Goal: Navigation & Orientation: Understand site structure

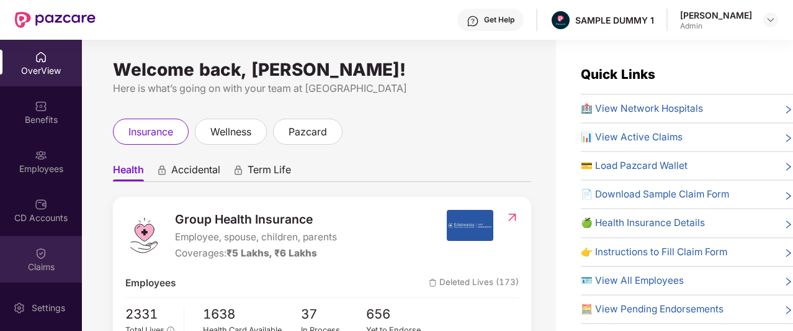
scroll to position [245, 0]
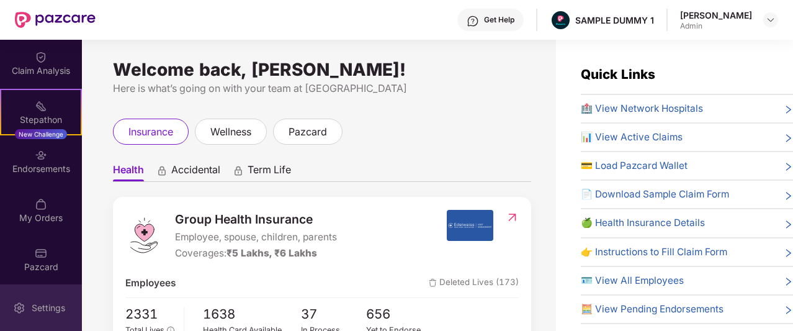
click at [38, 305] on div "Settings" at bounding box center [48, 308] width 41 height 12
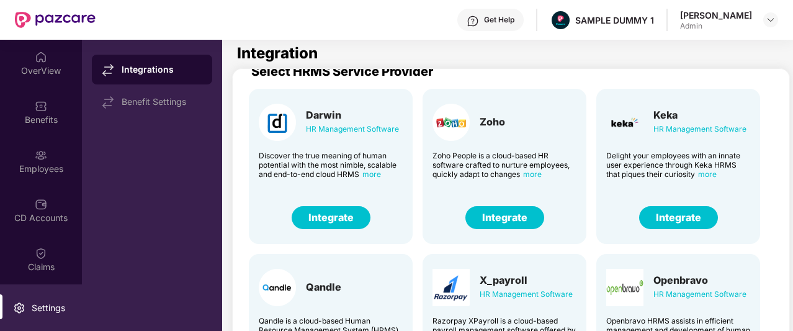
scroll to position [16, 0]
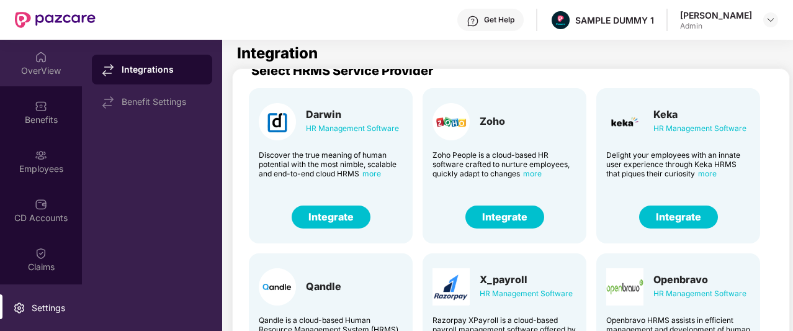
click at [34, 78] on div "OverView" at bounding box center [41, 63] width 82 height 47
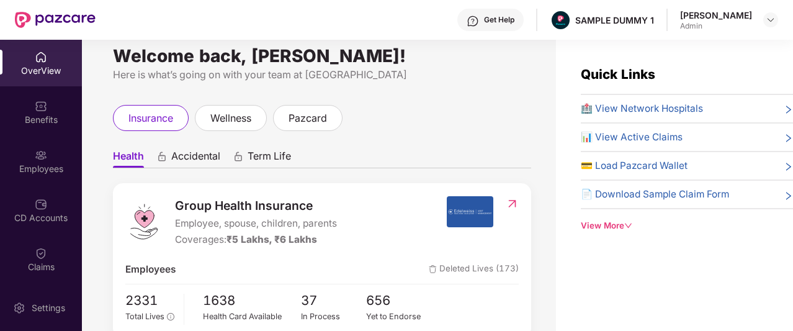
scroll to position [4, 0]
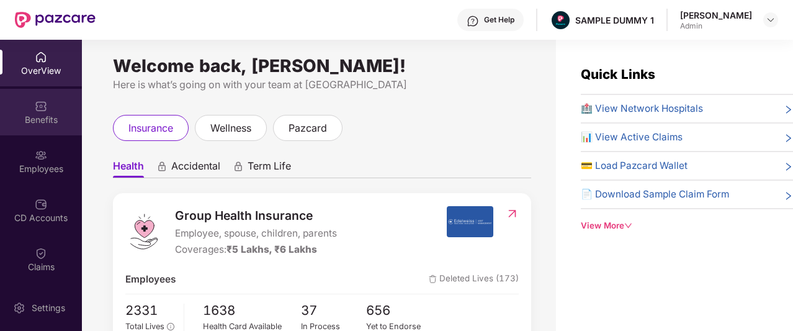
click at [23, 125] on div "Benefits" at bounding box center [41, 120] width 82 height 12
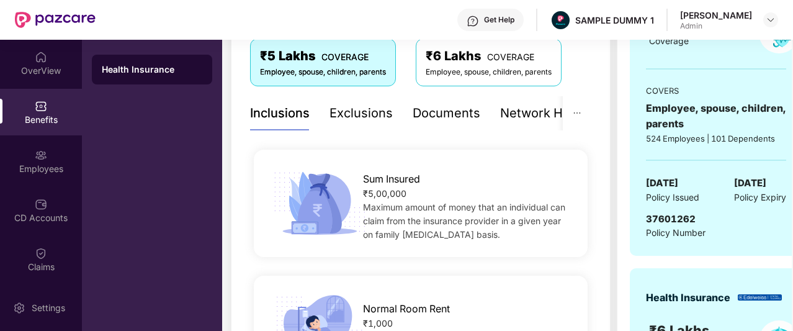
scroll to position [232, 0]
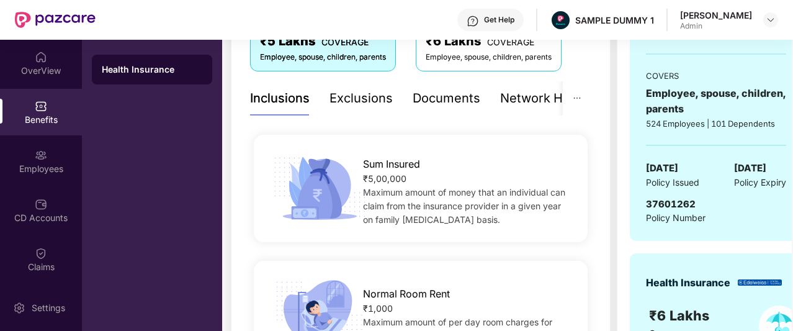
click at [366, 90] on div "Exclusions" at bounding box center [361, 98] width 63 height 19
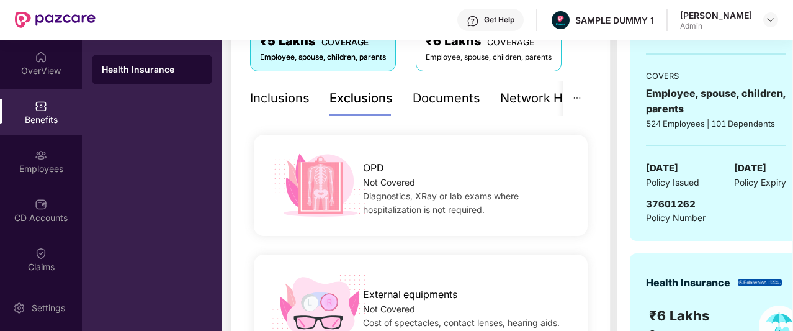
click at [282, 108] on div "Inclusions" at bounding box center [280, 98] width 60 height 34
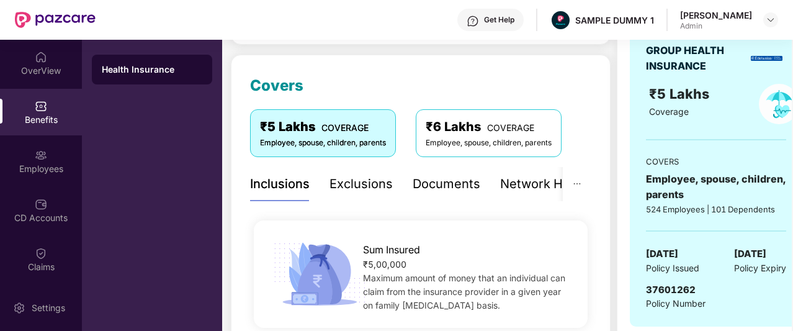
scroll to position [147, 0]
click at [419, 189] on div "Documents" at bounding box center [447, 183] width 68 height 19
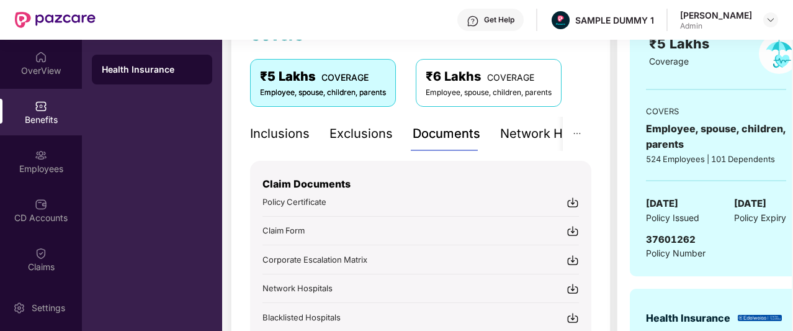
scroll to position [194, 0]
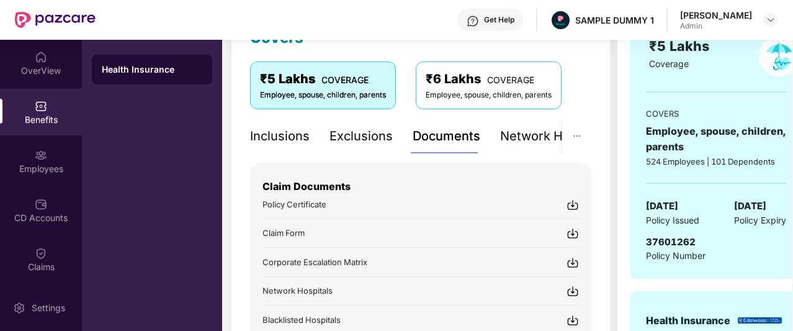
click at [508, 146] on div "Network Hospitals" at bounding box center [554, 136] width 109 height 34
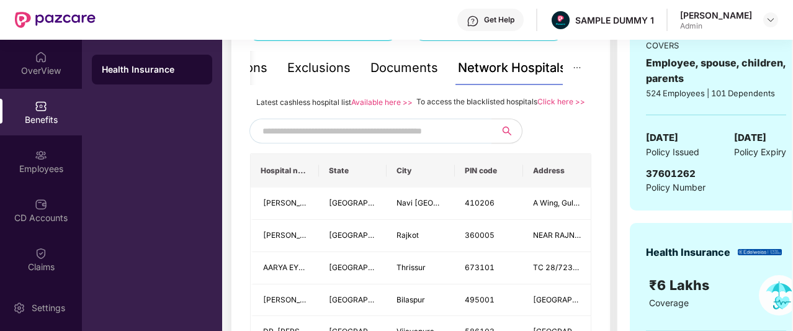
scroll to position [261, 0]
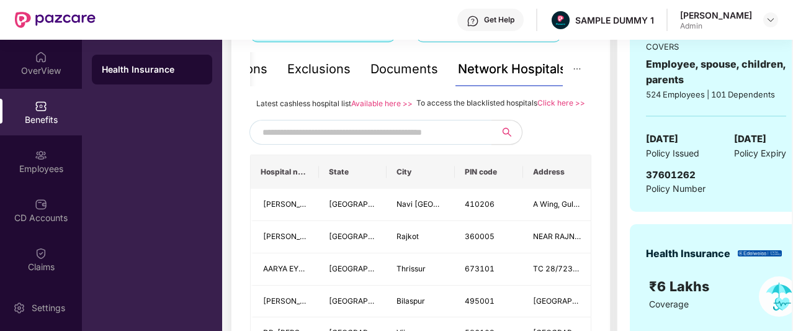
click at [351, 142] on input "text" at bounding box center [369, 132] width 212 height 19
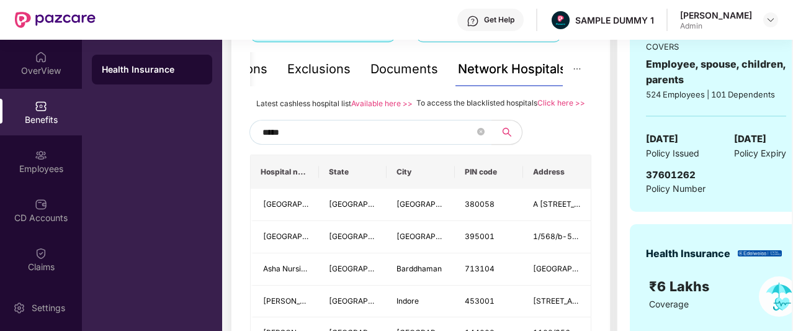
type input "******"
click at [477, 135] on icon "close-circle" at bounding box center [480, 131] width 7 height 7
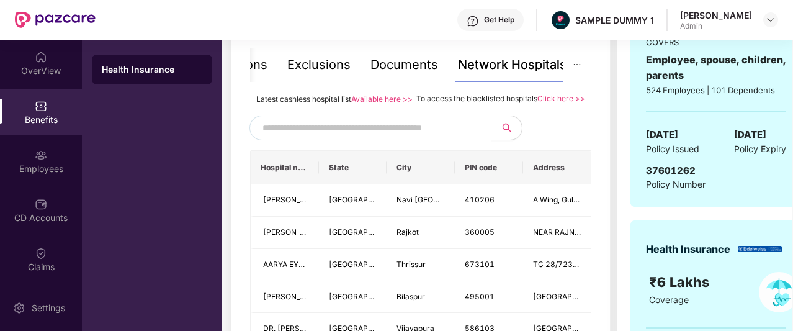
scroll to position [265, 0]
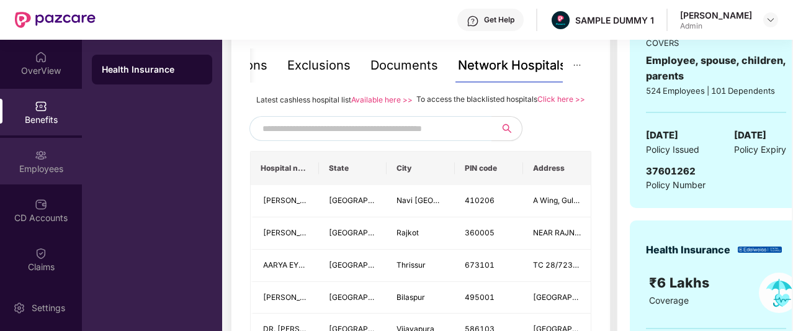
click at [53, 156] on div "Employees" at bounding box center [41, 161] width 82 height 47
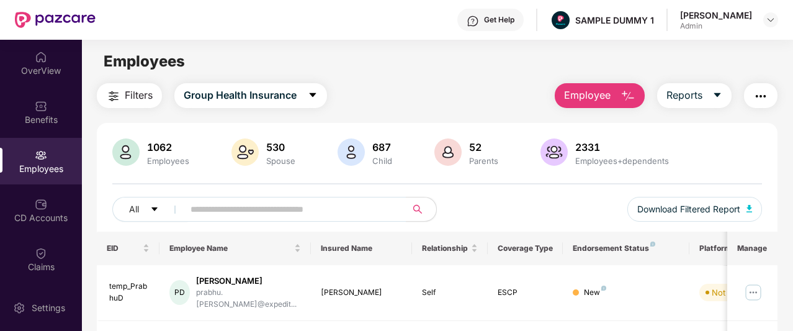
click at [618, 90] on button "Employee" at bounding box center [600, 95] width 90 height 25
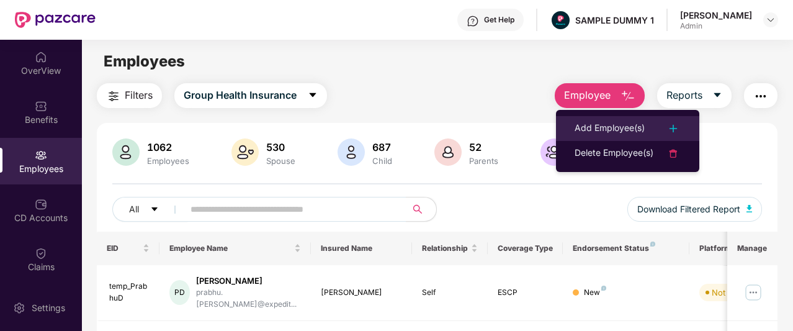
click at [643, 122] on div "Add Employee(s)" at bounding box center [610, 128] width 70 height 15
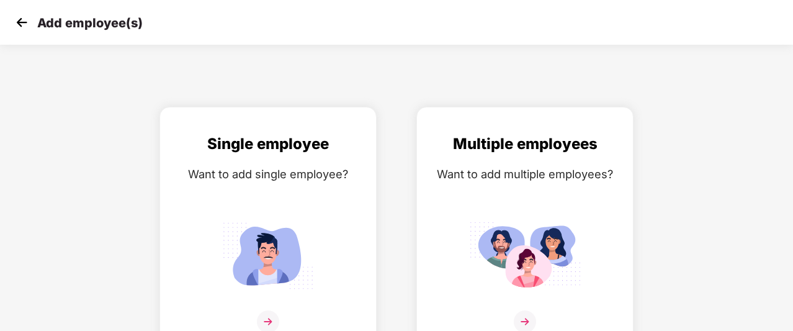
scroll to position [20, 0]
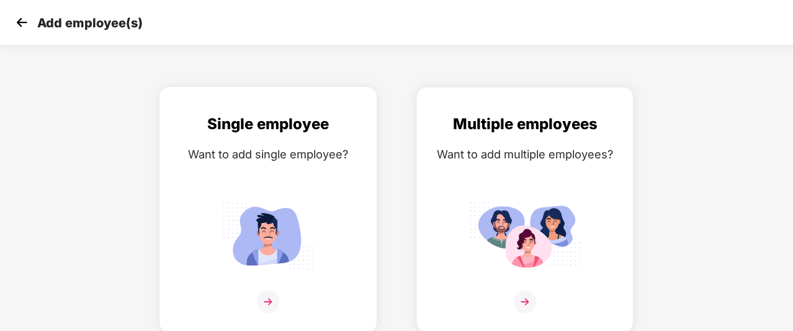
click at [341, 122] on div "Single employee" at bounding box center [268, 124] width 191 height 24
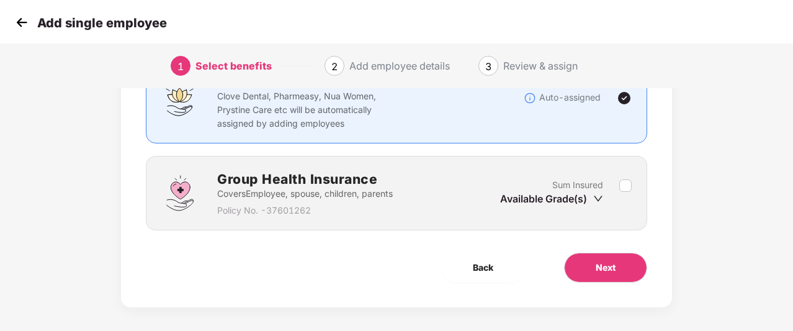
scroll to position [123, 0]
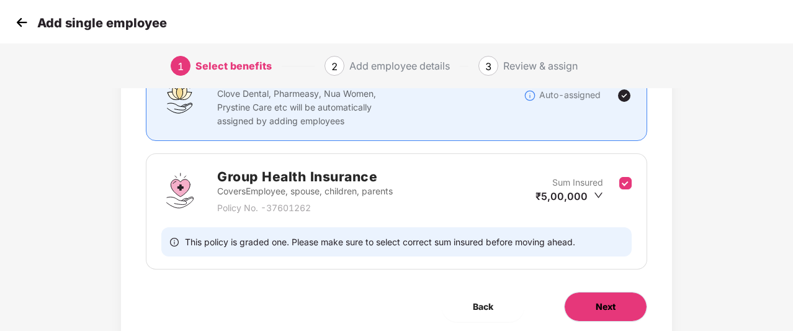
click at [596, 305] on span "Next" at bounding box center [606, 307] width 20 height 14
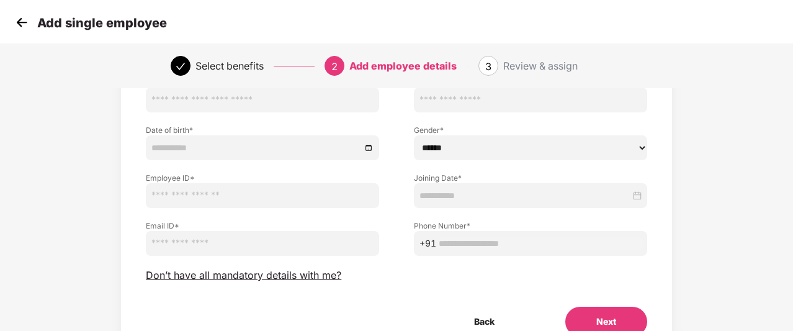
scroll to position [110, 0]
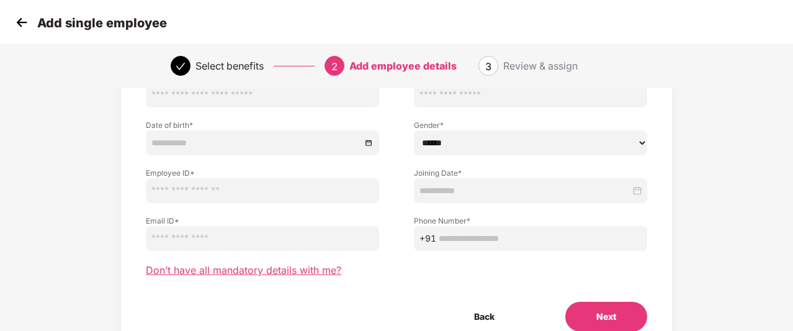
click at [240, 272] on span "Don’t have all mandatory details with me?" at bounding box center [244, 270] width 196 height 13
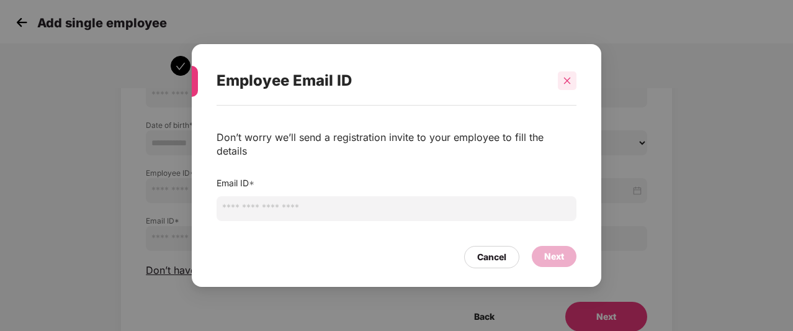
click at [567, 85] on icon "close" at bounding box center [567, 80] width 9 height 9
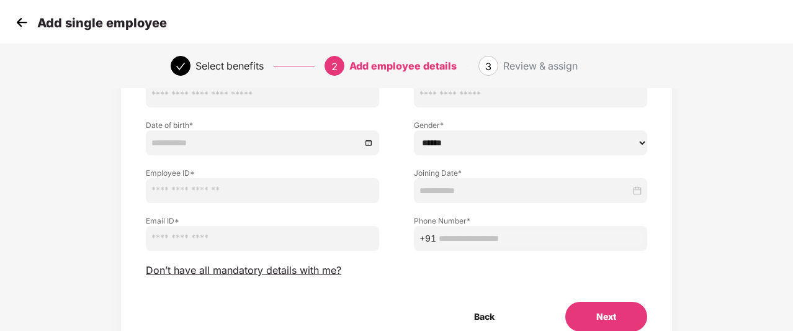
drag, startPoint x: 18, startPoint y: 27, endPoint x: 94, endPoint y: 193, distance: 183.1
click at [94, 193] on div "Employee Details Please provide all the mandatory details of the employee First…" at bounding box center [396, 187] width 661 height 402
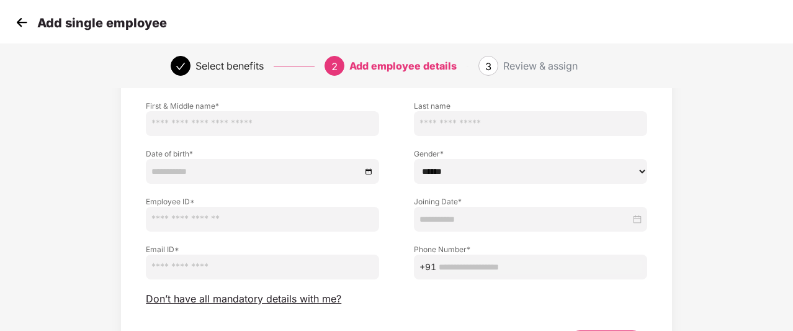
scroll to position [81, 0]
click at [21, 27] on img at bounding box center [21, 22] width 19 height 19
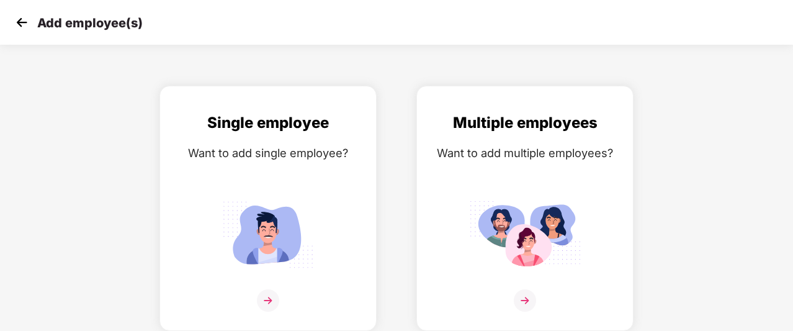
scroll to position [20, 0]
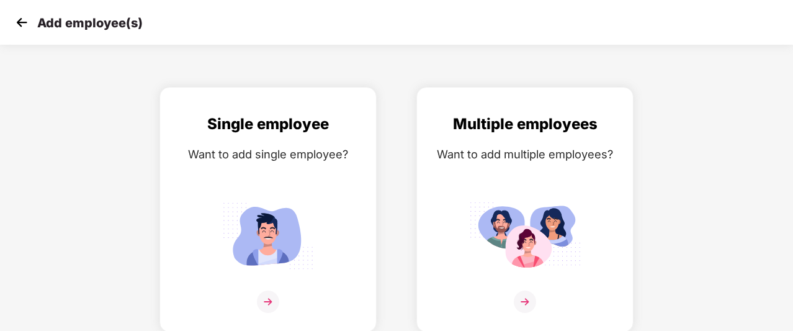
click at [19, 26] on img at bounding box center [21, 22] width 19 height 19
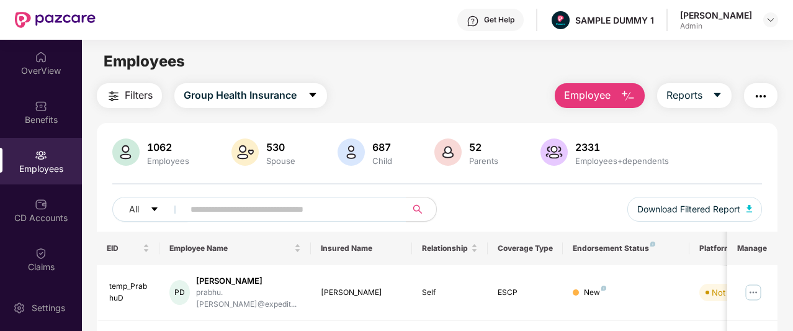
click at [599, 90] on span "Employee" at bounding box center [587, 96] width 47 height 16
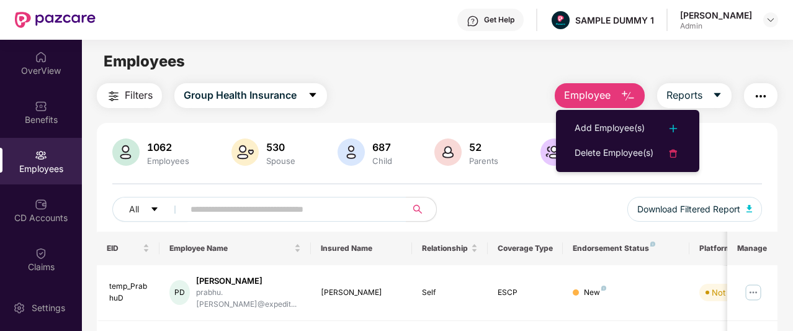
click at [556, 63] on div "Employees" at bounding box center [437, 62] width 711 height 24
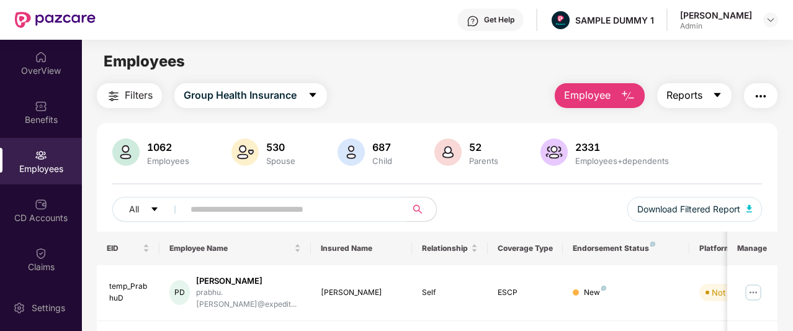
click at [676, 94] on span "Reports" at bounding box center [685, 96] width 36 height 16
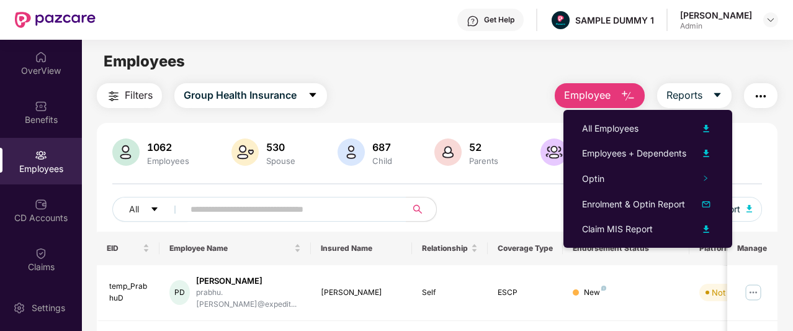
click at [750, 96] on button "button" at bounding box center [761, 95] width 34 height 25
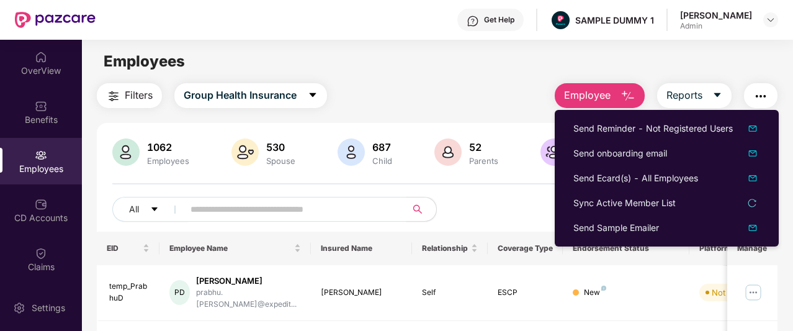
click at [606, 55] on div "Employees" at bounding box center [437, 62] width 711 height 24
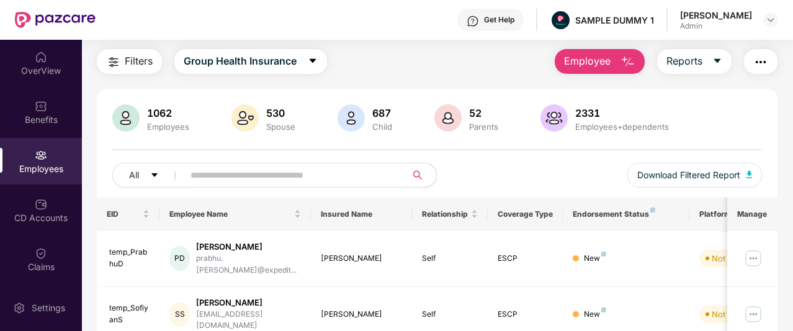
scroll to position [34, 0]
click at [751, 251] on img at bounding box center [754, 259] width 20 height 20
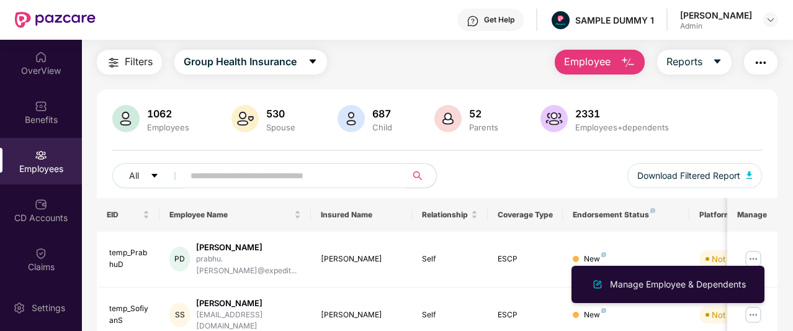
click at [492, 176] on div "All Download Filtered Report" at bounding box center [437, 180] width 650 height 35
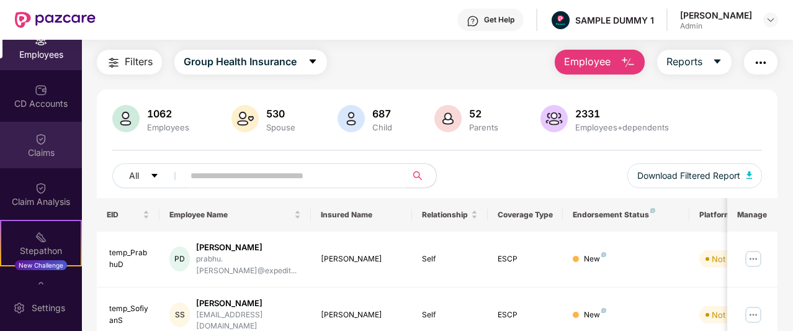
scroll to position [115, 0]
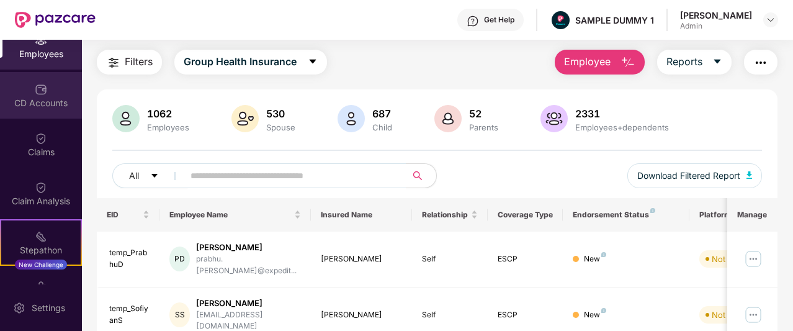
click at [44, 92] on img at bounding box center [41, 89] width 12 height 12
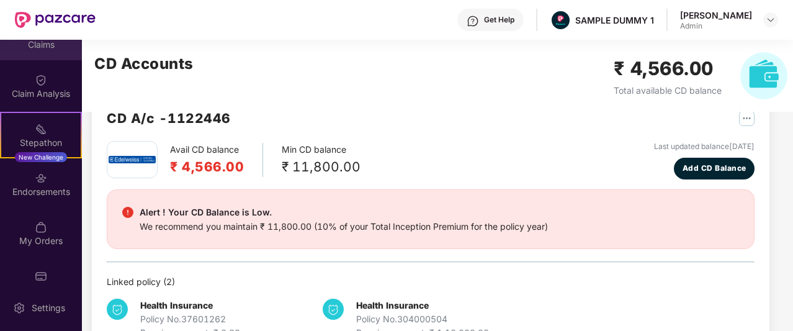
scroll to position [242, 0]
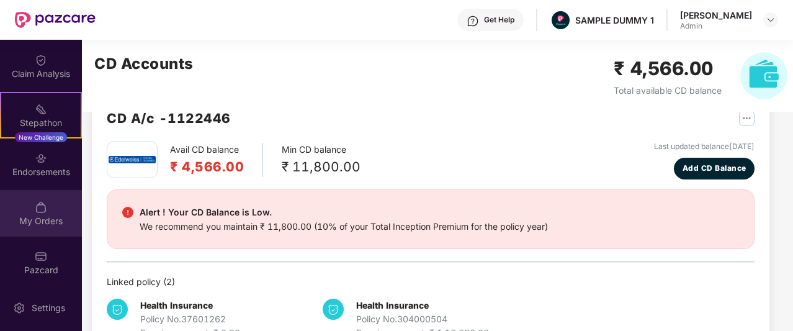
click at [48, 215] on div "My Orders" at bounding box center [41, 221] width 82 height 12
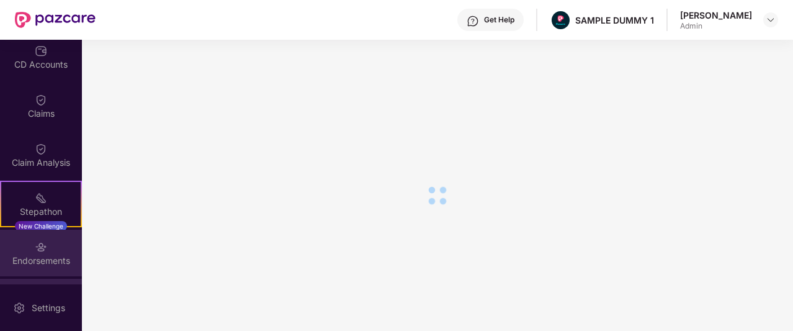
scroll to position [148, 0]
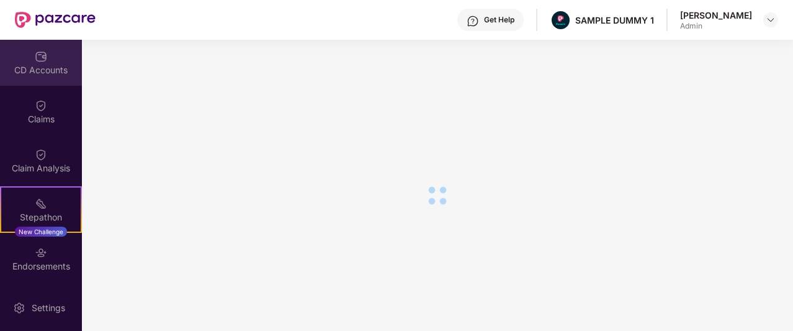
click at [35, 66] on div "CD Accounts" at bounding box center [41, 70] width 82 height 12
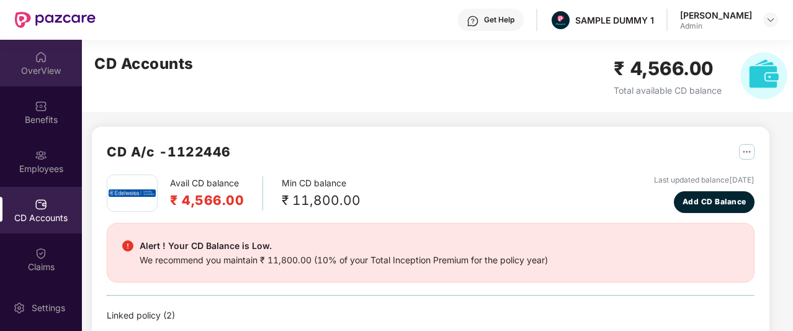
click at [48, 63] on div "OverView" at bounding box center [41, 63] width 82 height 47
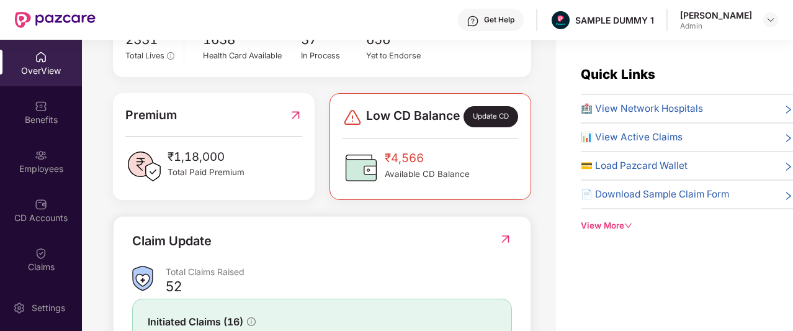
scroll to position [275, 0]
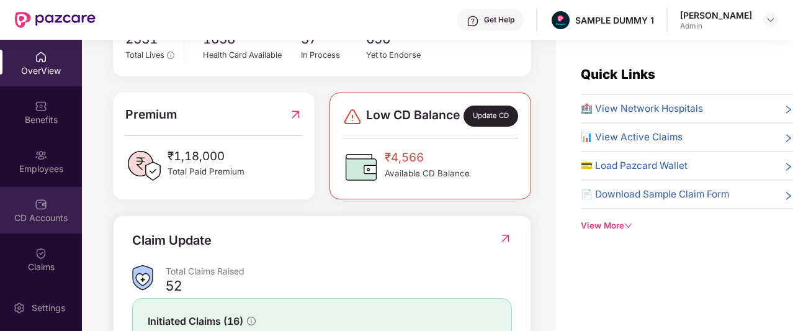
click at [43, 203] on img at bounding box center [41, 204] width 12 height 12
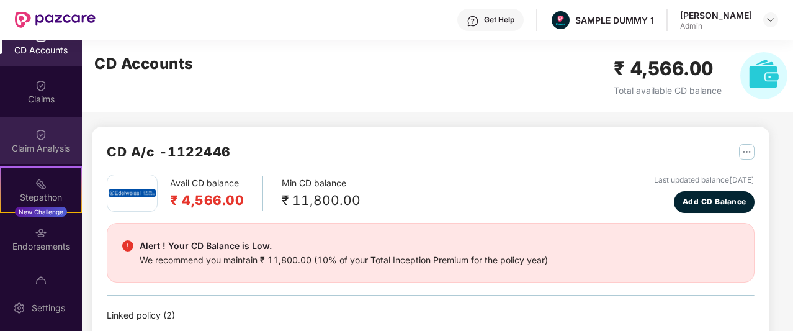
scroll to position [202, 0]
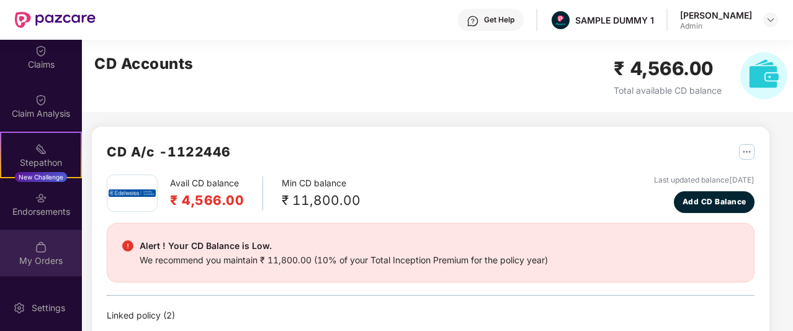
click at [37, 255] on div "My Orders" at bounding box center [41, 261] width 82 height 12
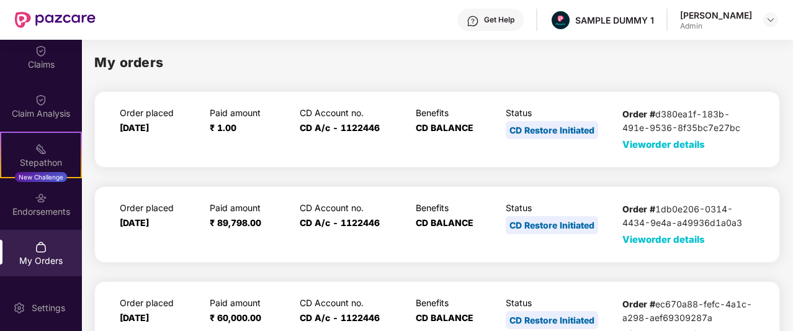
scroll to position [1, 0]
click at [662, 143] on span "View order details" at bounding box center [664, 144] width 83 height 12
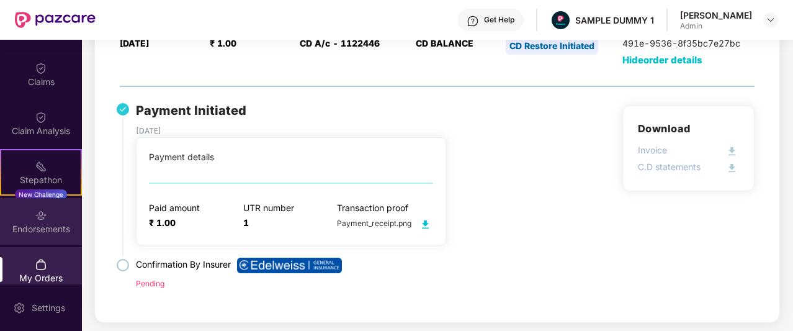
scroll to position [172, 0]
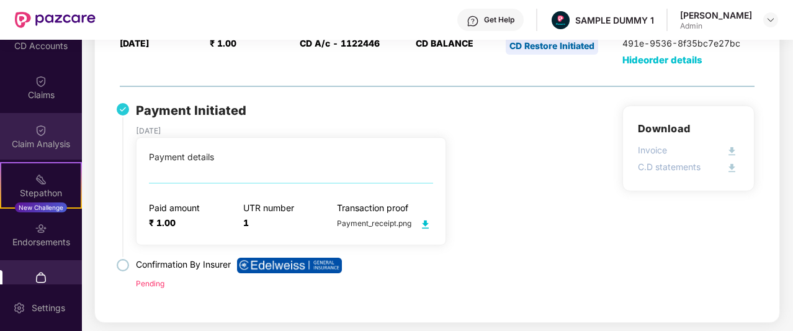
click at [43, 148] on div "Claim Analysis" at bounding box center [41, 144] width 82 height 12
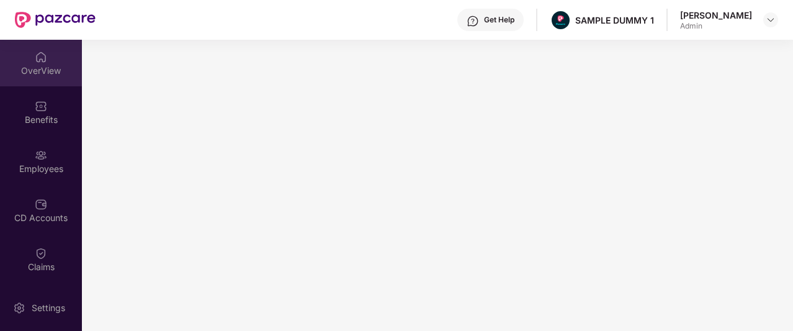
click at [35, 68] on div "OverView" at bounding box center [41, 71] width 82 height 12
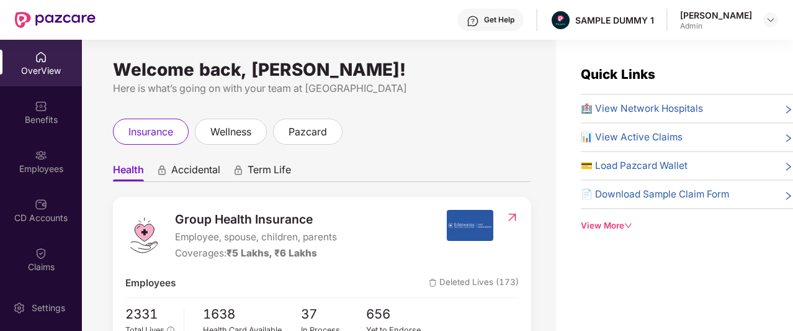
click at [479, 27] on img at bounding box center [473, 21] width 12 height 12
click at [406, 143] on div "insurance wellness pazcard" at bounding box center [322, 132] width 418 height 26
click at [615, 224] on div "View More" at bounding box center [687, 225] width 212 height 13
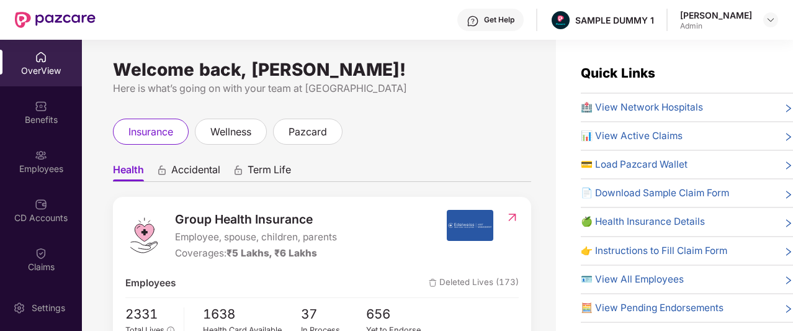
scroll to position [2, 0]
